Goal: Transaction & Acquisition: Obtain resource

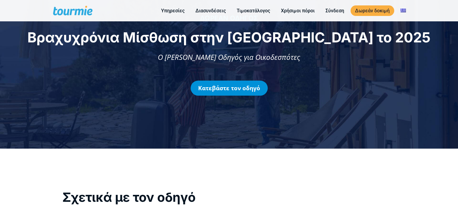
click at [231, 91] on link "Κατεβάστε τον οδηγό" at bounding box center [229, 88] width 77 height 15
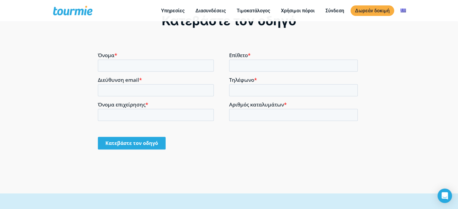
scroll to position [429, 0]
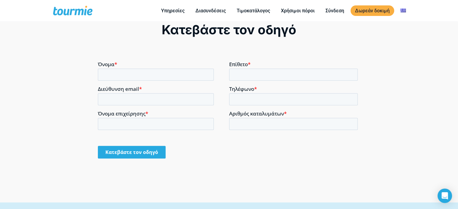
click at [157, 85] on form "Όνομα * Επίθετο * Διεύθυνση email * Τηλέφωνο * Όνομα επιχείρησης * Αριθμός κατα…" at bounding box center [229, 112] width 262 height 102
click at [157, 77] on input "Όνομα *" at bounding box center [156, 74] width 116 height 12
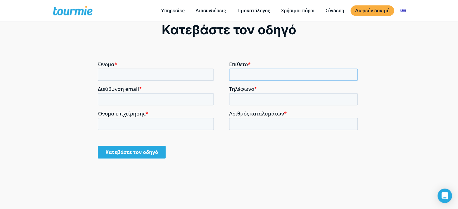
drag, startPoint x: 241, startPoint y: 75, endPoint x: 251, endPoint y: 77, distance: 10.4
click at [241, 75] on input "Επίθετο *" at bounding box center [293, 74] width 129 height 12
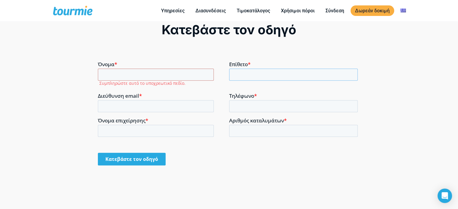
type input "αρχοντακης"
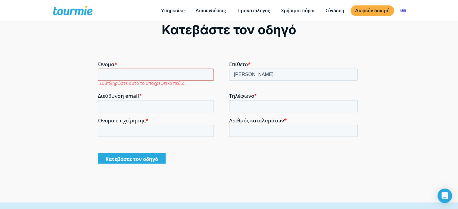
click at [151, 77] on input "Όνομα *" at bounding box center [156, 74] width 116 height 12
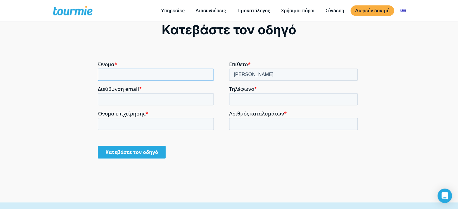
type input "ιωαννης"
click at [155, 99] on input "Διεύθυνση email *" at bounding box center [156, 99] width 116 height 12
type input "i.arxodakis@gmail.com"
click at [254, 83] on form "Όνομα * ιωαννης Επίθετο * αρχοντακης Διεύθυνση email * i.arxodakis@gmail.com Τη…" at bounding box center [229, 112] width 262 height 102
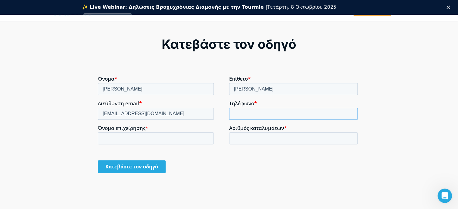
scroll to position [0, 0]
type input "+306974869449"
click at [125, 142] on input "Όνομα επιχείρησης *" at bounding box center [156, 138] width 116 height 12
type input "Amaya selection of villas"
click at [260, 141] on input "Αριθμός καταλυμάτων *" at bounding box center [293, 138] width 129 height 12
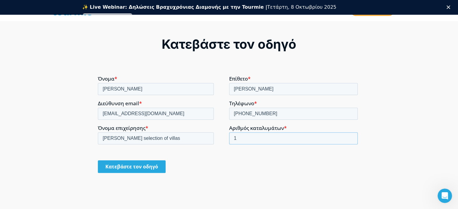
click at [351, 137] on input "1" at bounding box center [293, 138] width 129 height 12
click at [351, 136] on input "2" at bounding box center [293, 138] width 129 height 12
click at [351, 136] on input "3" at bounding box center [293, 138] width 129 height 12
click at [351, 136] on input "4" at bounding box center [293, 138] width 129 height 12
click at [351, 136] on input "5" at bounding box center [293, 138] width 129 height 12
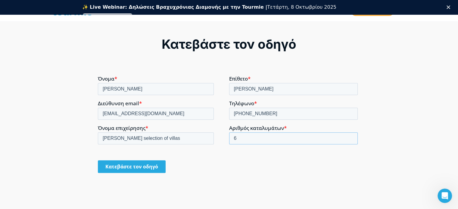
click at [351, 136] on input "6" at bounding box center [293, 138] width 129 height 12
click at [351, 136] on input "7" at bounding box center [293, 138] width 129 height 12
click at [351, 136] on input "8" at bounding box center [293, 138] width 129 height 12
click at [351, 136] on input "9" at bounding box center [293, 138] width 129 height 12
click at [351, 136] on input "10" at bounding box center [293, 138] width 129 height 12
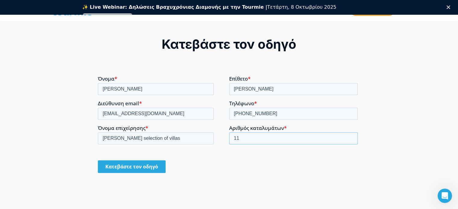
click at [351, 136] on input "11" at bounding box center [293, 138] width 129 height 12
click at [351, 136] on input "12" at bounding box center [293, 138] width 129 height 12
type input "13"
click at [351, 136] on input "13" at bounding box center [293, 138] width 129 height 12
drag, startPoint x: 167, startPoint y: 117, endPoint x: 44, endPoint y: 117, distance: 123.6
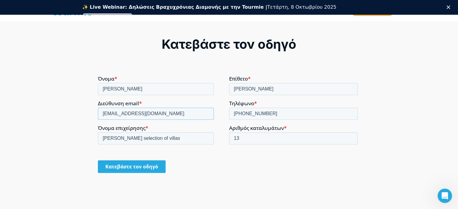
click at [98, 117] on html "Όνομα * ιωαννης Επίθετο * αρχοντακης Διεύθυνση email * i.arxodakis@gmail.com Τη…" at bounding box center [229, 130] width 262 height 108
type input "ι"
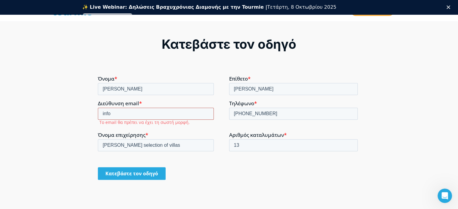
type input "info@hoteldom.gr"
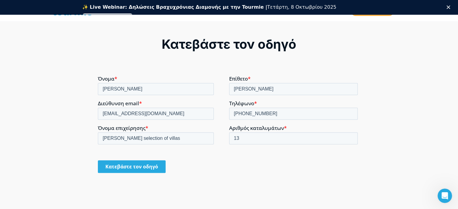
click at [127, 167] on input "Κατεβάστε τον οδηγό" at bounding box center [132, 166] width 68 height 13
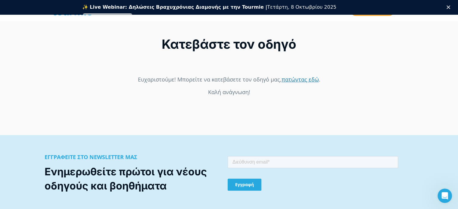
click at [290, 79] on link "πατώντας εδώ" at bounding box center [300, 79] width 37 height 7
